Goal: Transaction & Acquisition: Download file/media

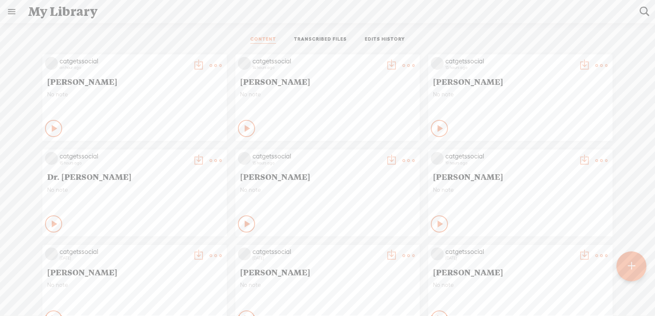
click at [211, 64] on t at bounding box center [216, 66] width 12 height 12
click at [169, 153] on link "Download as..." at bounding box center [169, 153] width 86 height 20
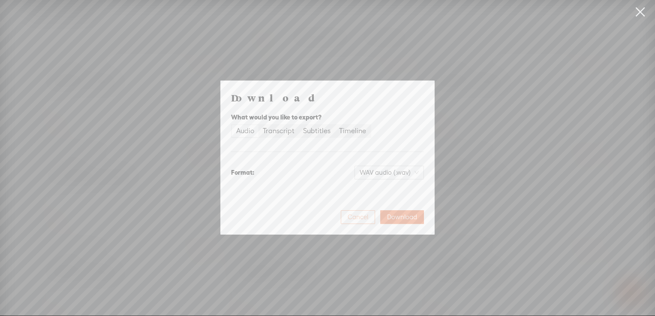
click at [361, 218] on span "Cancel" at bounding box center [358, 217] width 21 height 9
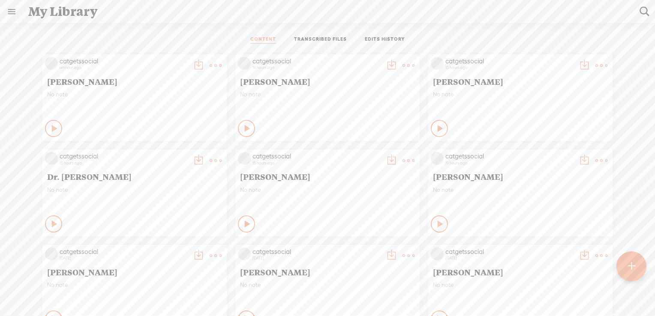
click at [210, 65] on t at bounding box center [216, 66] width 12 height 12
click at [162, 94] on link "Edit" at bounding box center [169, 94] width 86 height 20
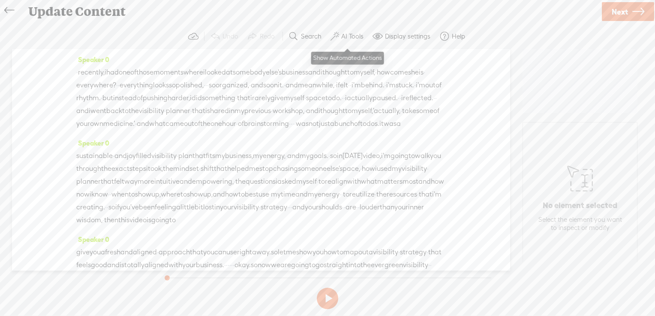
click at [348, 38] on label "AI Tools" at bounding box center [352, 36] width 22 height 9
click at [351, 34] on label "AI Tools" at bounding box center [352, 36] width 22 height 9
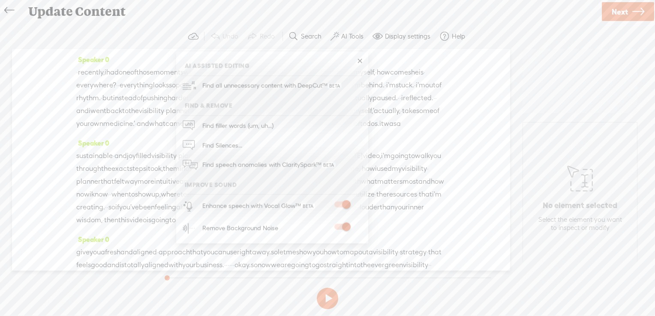
click at [615, 17] on span "Next" at bounding box center [619, 12] width 16 height 22
click at [0, 0] on span "Finish" at bounding box center [0, 0] width 0 height 0
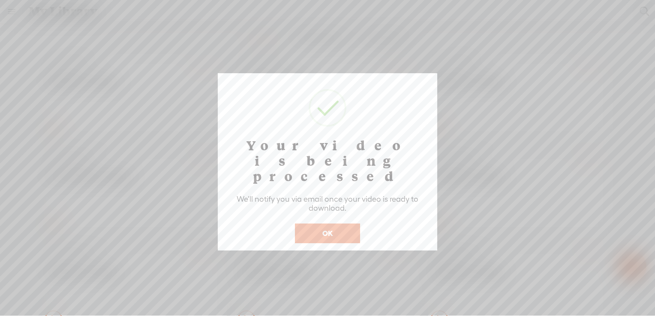
click at [333, 224] on button "OK" at bounding box center [327, 234] width 65 height 20
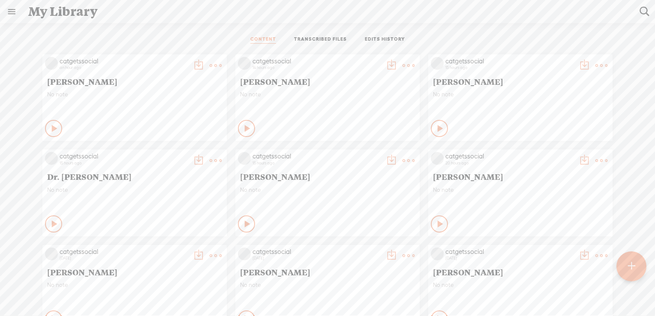
click at [210, 65] on t at bounding box center [216, 66] width 12 height 12
click at [210, 63] on t at bounding box center [216, 66] width 12 height 12
click at [174, 27] on div "CONTENT TRANSCRIBED FILES EDITS HISTORY All All Drafts On-air Scheduled All Dra…" at bounding box center [327, 186] width 655 height 327
click at [210, 63] on t at bounding box center [216, 66] width 12 height 12
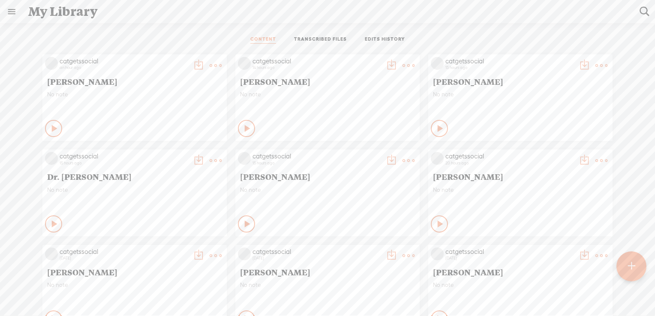
click at [210, 64] on t at bounding box center [216, 66] width 12 height 12
click at [176, 152] on link "Download as..." at bounding box center [169, 153] width 86 height 20
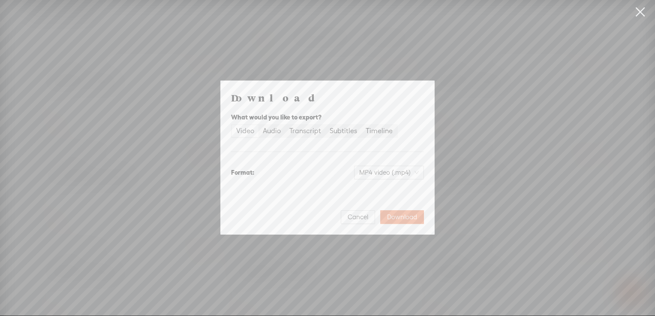
click at [243, 131] on div "Video" at bounding box center [245, 131] width 18 height 12
click at [232, 125] on input "Video" at bounding box center [232, 125] width 0 height 0
click at [407, 219] on span "Download" at bounding box center [402, 217] width 30 height 9
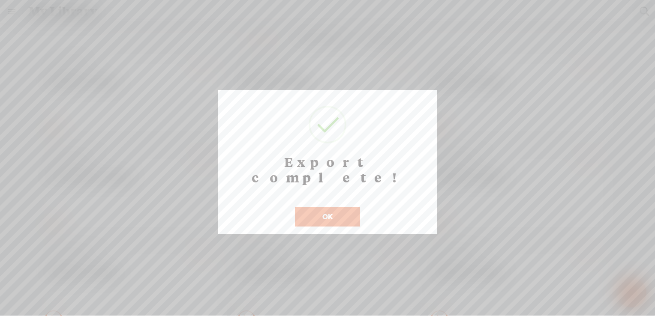
click at [351, 207] on button "OK" at bounding box center [327, 217] width 65 height 20
